Goal: Task Accomplishment & Management: Manage account settings

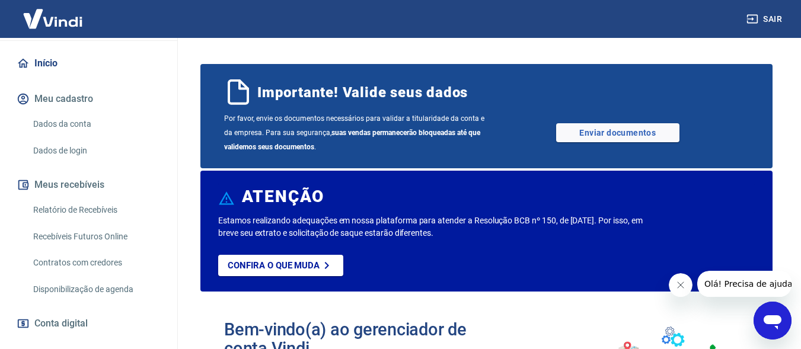
scroll to position [157, 0]
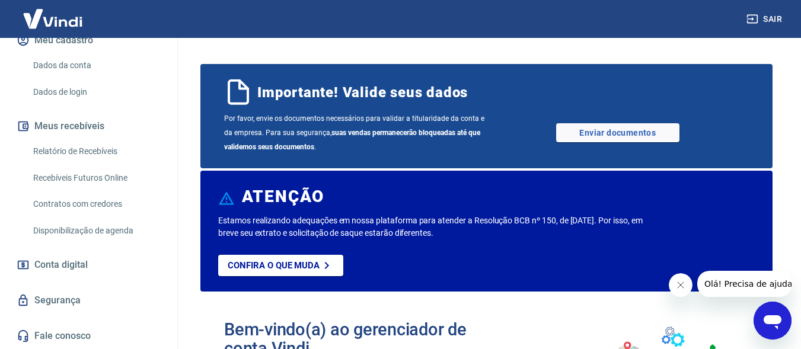
click at [109, 151] on link "Relatório de Recebíveis" at bounding box center [95, 151] width 135 height 24
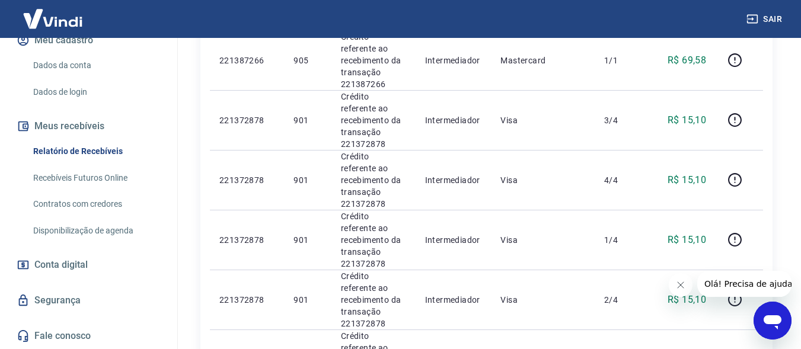
scroll to position [415, 0]
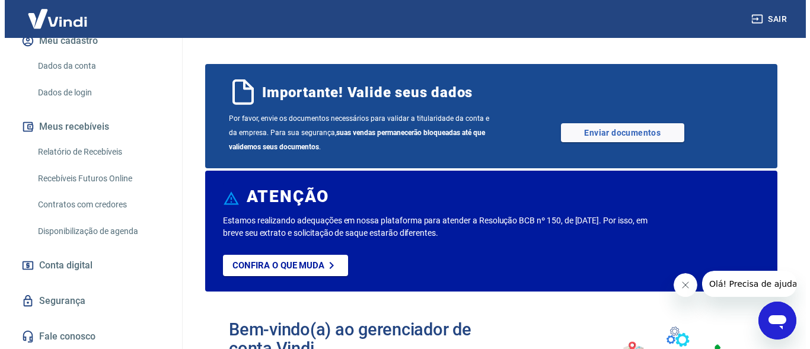
scroll to position [157, 0]
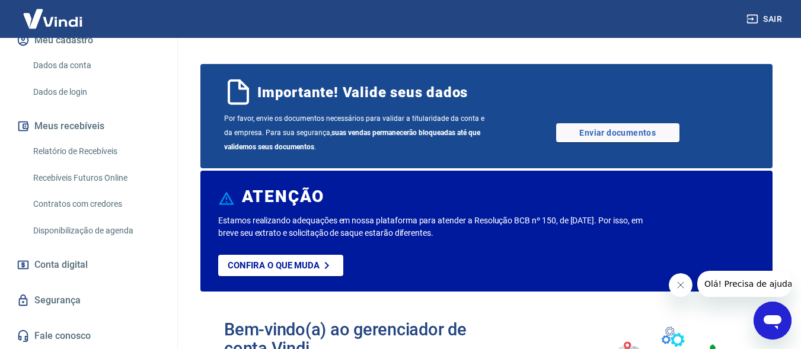
click at [104, 148] on link "Relatório de Recebíveis" at bounding box center [95, 151] width 135 height 24
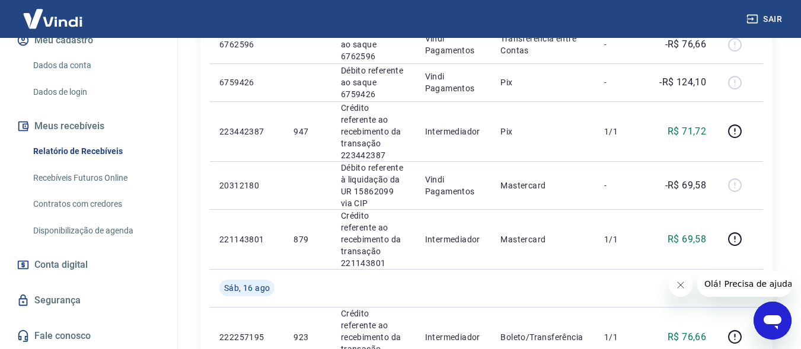
scroll to position [1126, 0]
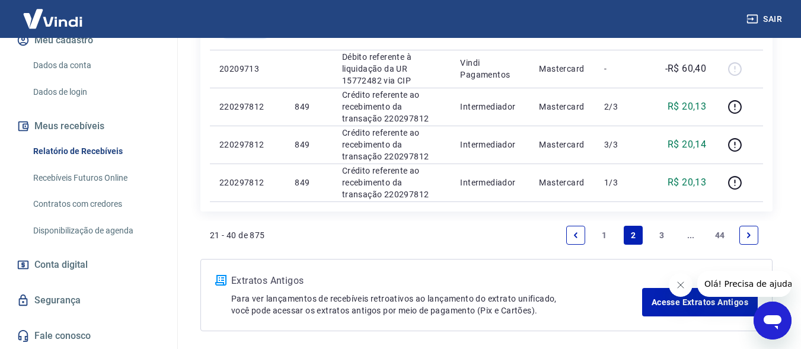
scroll to position [999, 0]
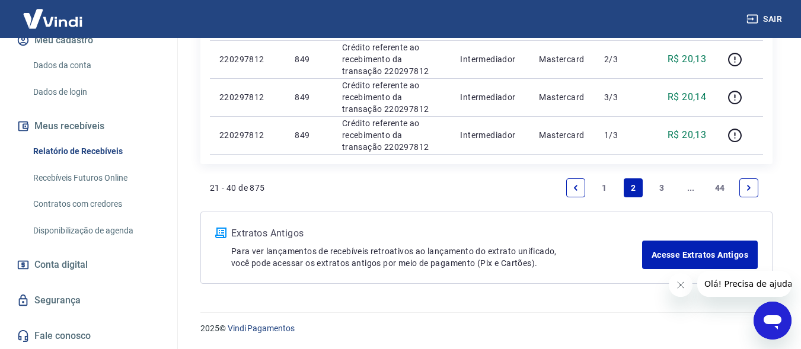
click at [600, 184] on link "1" at bounding box center [604, 187] width 19 height 19
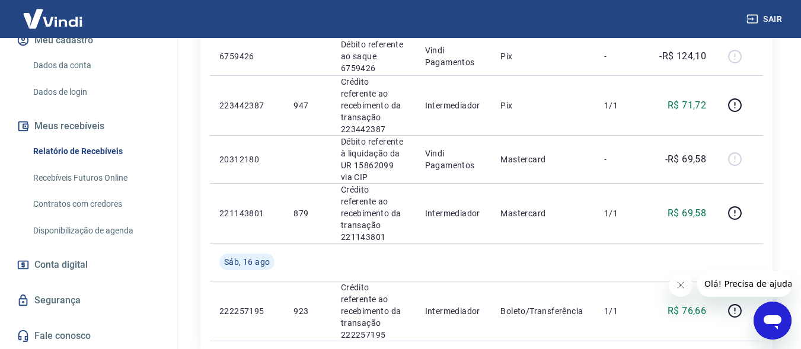
scroll to position [1126, 0]
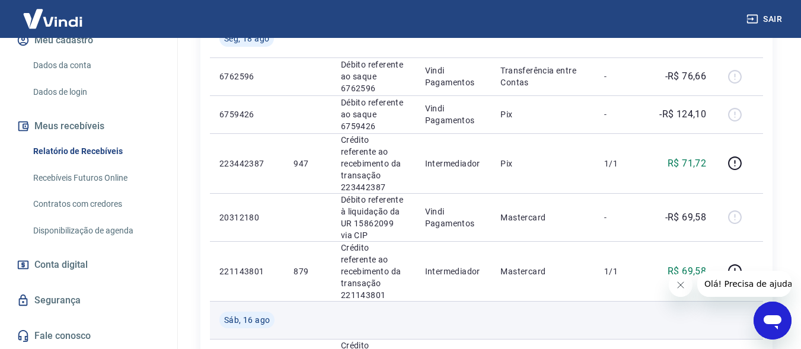
scroll to position [1067, 0]
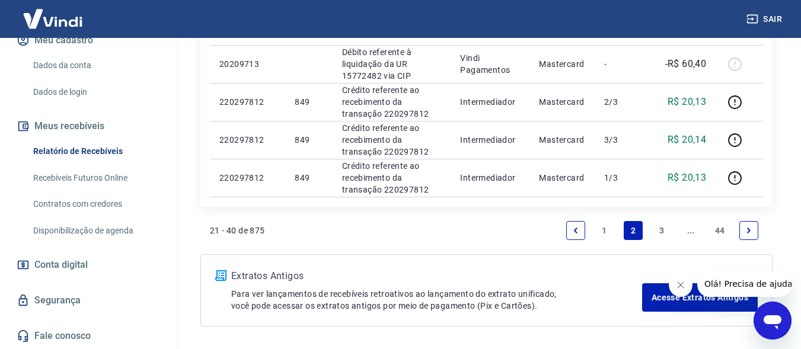
scroll to position [999, 0]
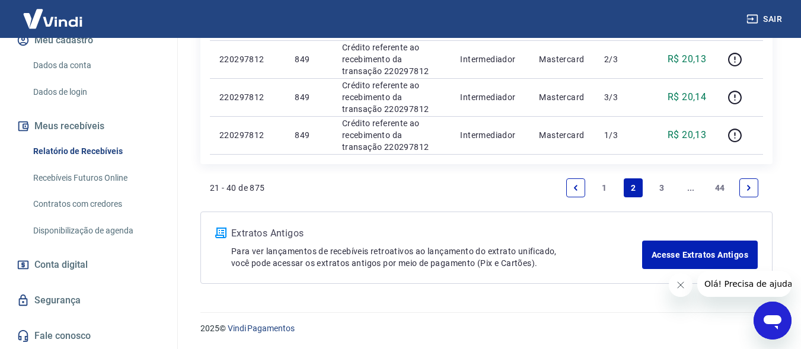
click at [658, 185] on link "3" at bounding box center [662, 187] width 19 height 19
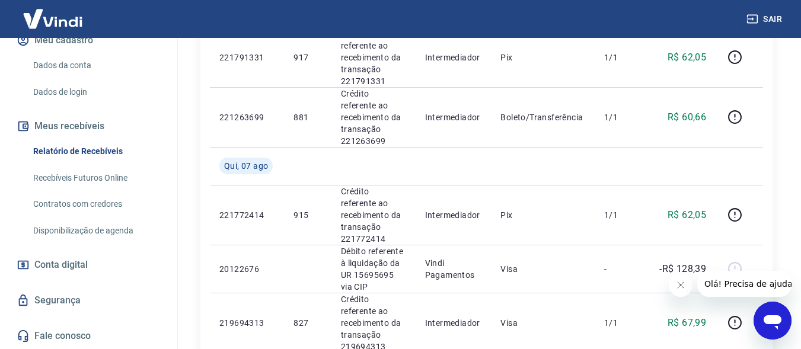
scroll to position [1067, 0]
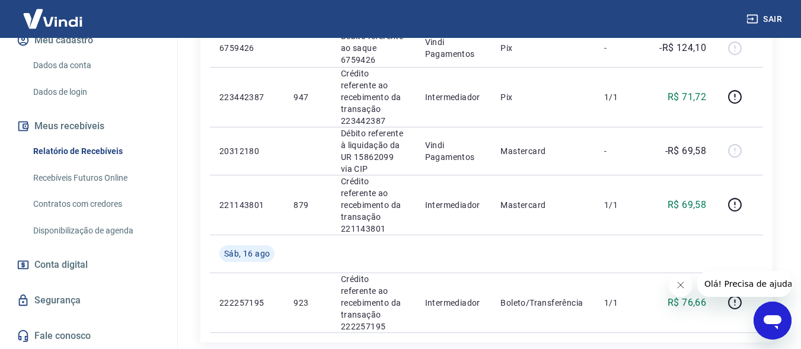
scroll to position [1142, 0]
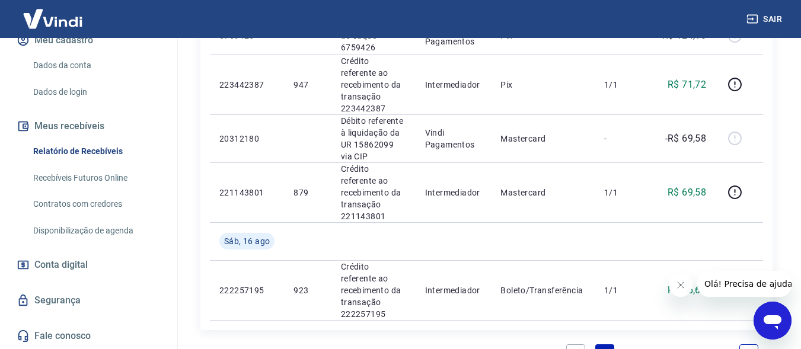
click at [634, 344] on link "2" at bounding box center [633, 353] width 19 height 19
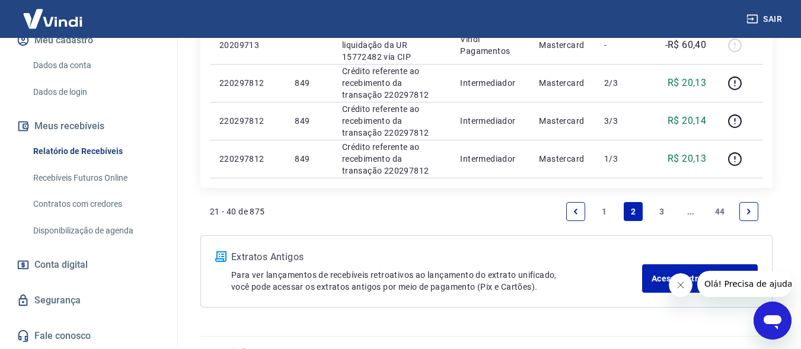
scroll to position [999, 0]
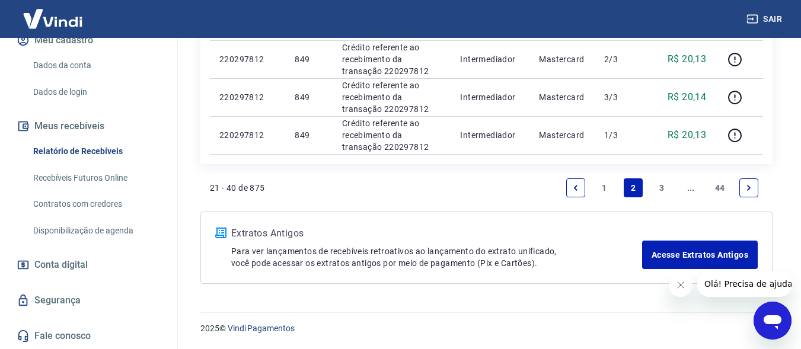
click at [662, 189] on link "3" at bounding box center [662, 187] width 19 height 19
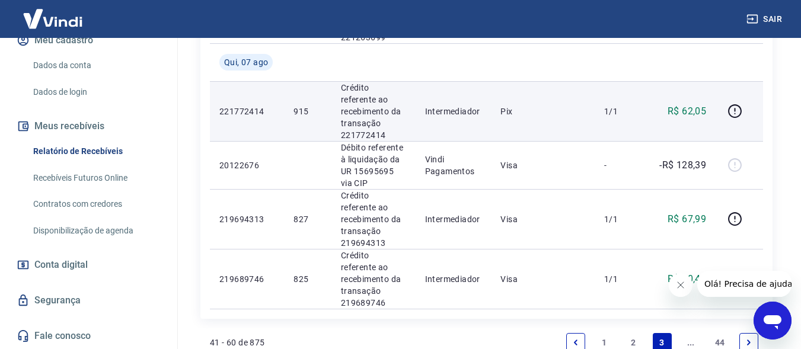
scroll to position [1160, 0]
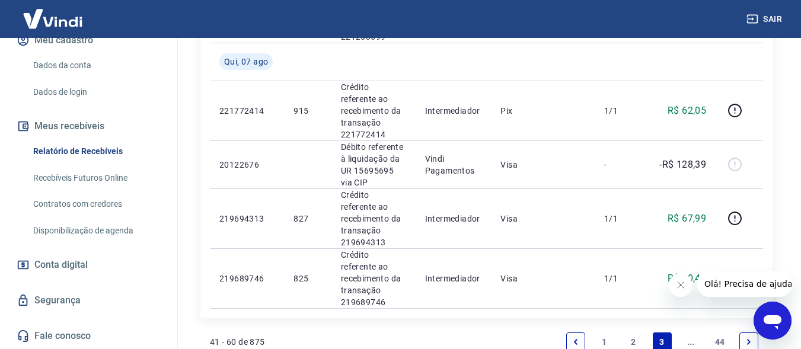
drag, startPoint x: 688, startPoint y: 192, endPoint x: 311, endPoint y: 245, distance: 381.5
click at [688, 333] on link "..." at bounding box center [690, 342] width 19 height 19
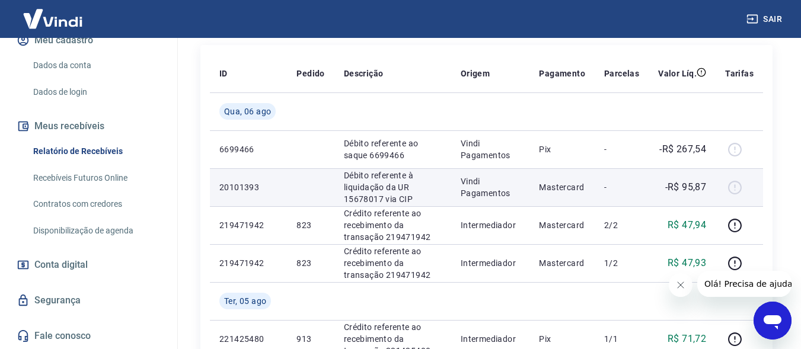
scroll to position [178, 0]
